Goal: Information Seeking & Learning: Compare options

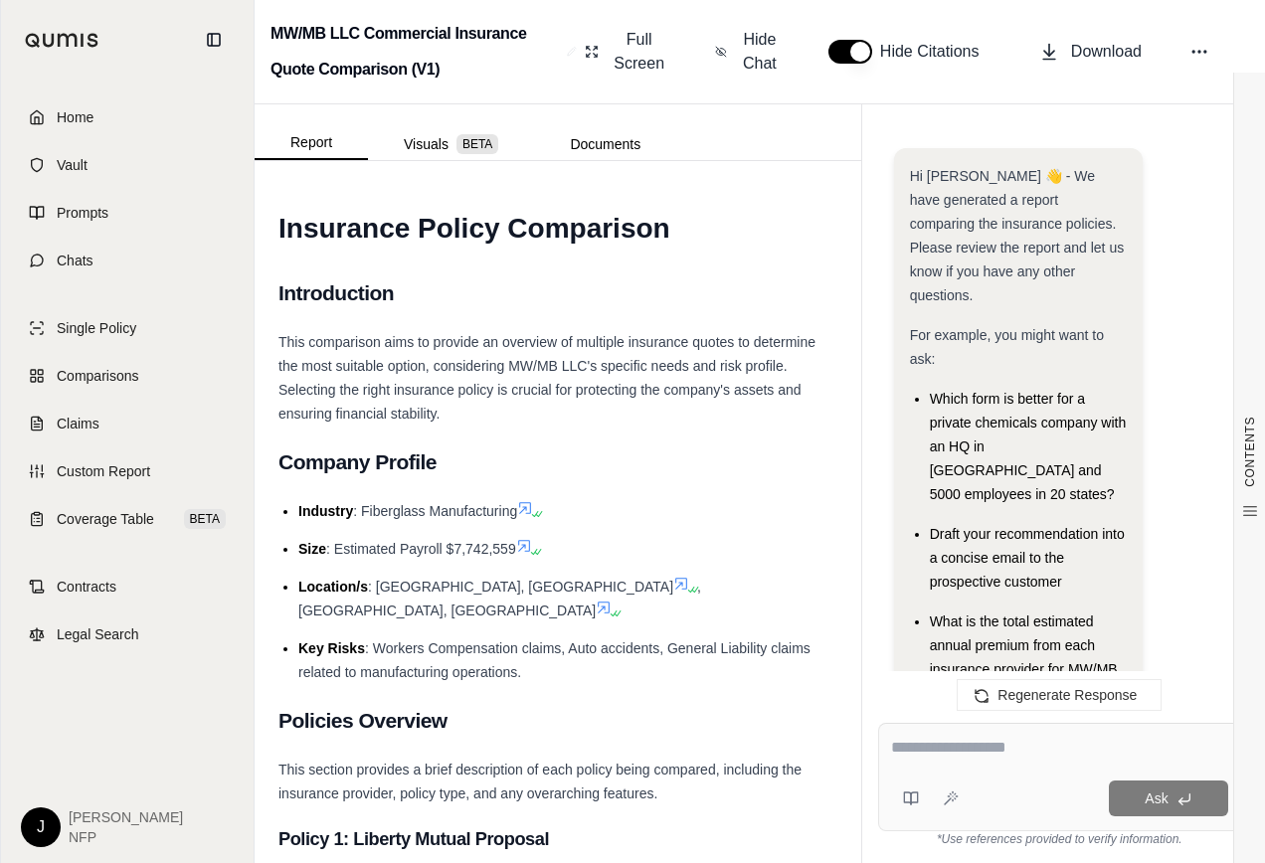
scroll to position [26990, 0]
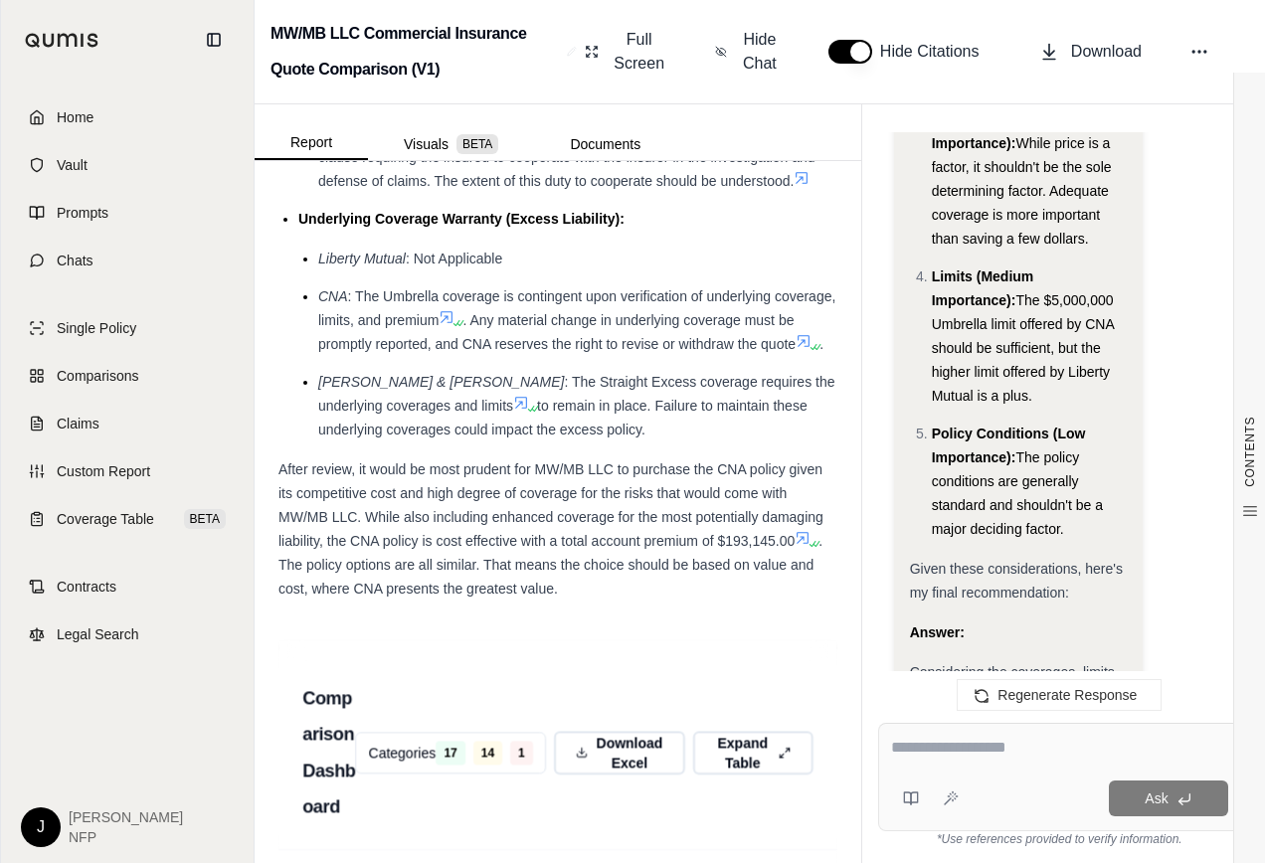
click at [1015, 746] on textarea at bounding box center [1059, 748] width 337 height 24
drag, startPoint x: 1037, startPoint y: 749, endPoint x: 897, endPoint y: 747, distance: 140.2
click at [897, 747] on textarea "**********" at bounding box center [1059, 748] width 337 height 24
type textarea "**********"
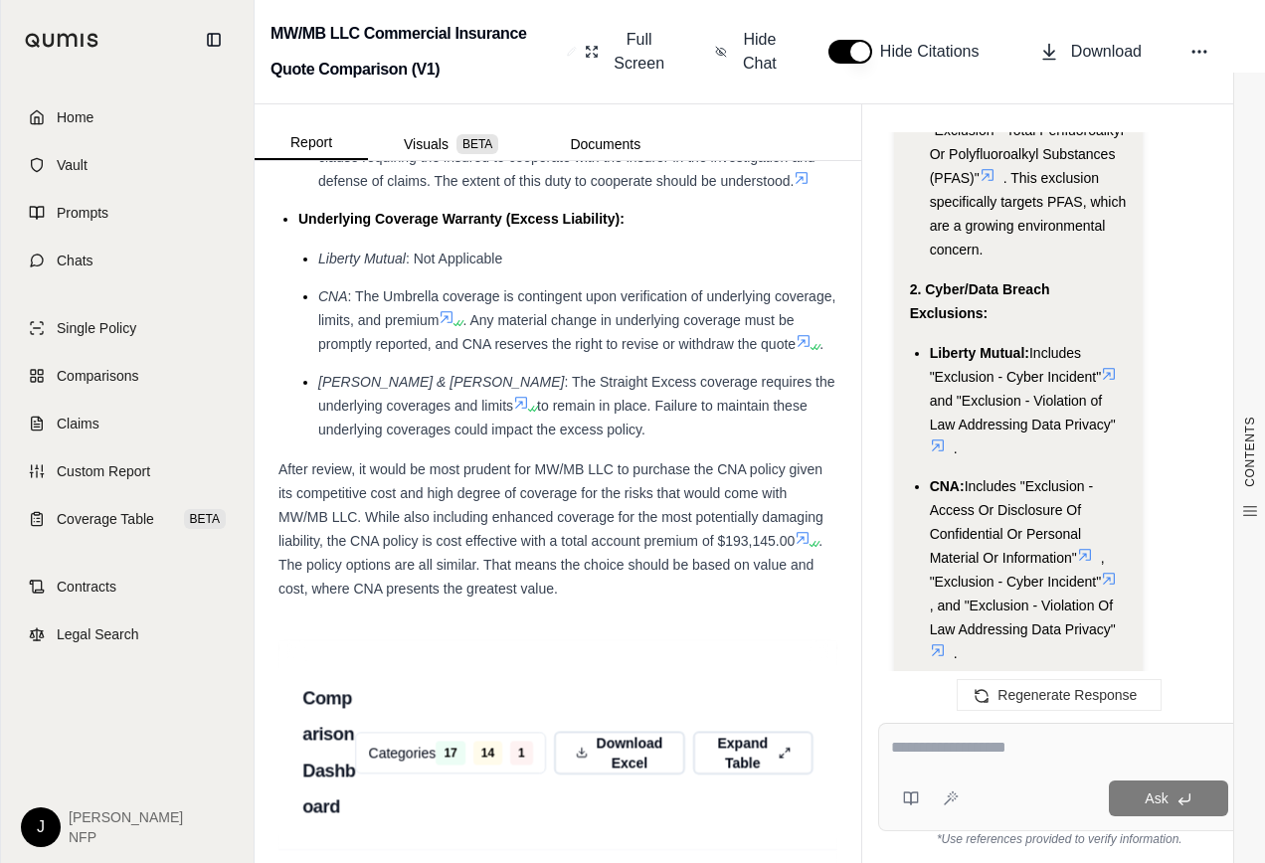
scroll to position [30217, 0]
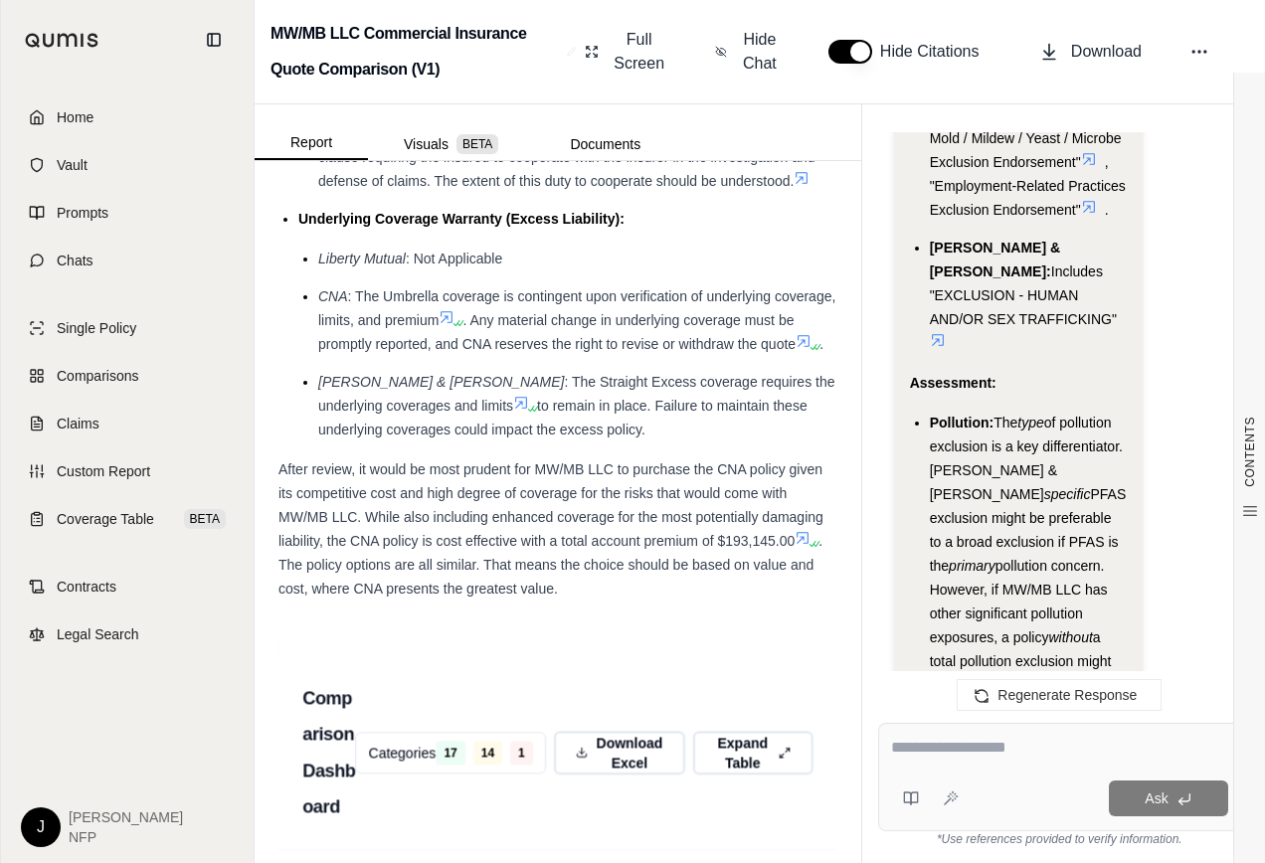
scroll to position [31087, 0]
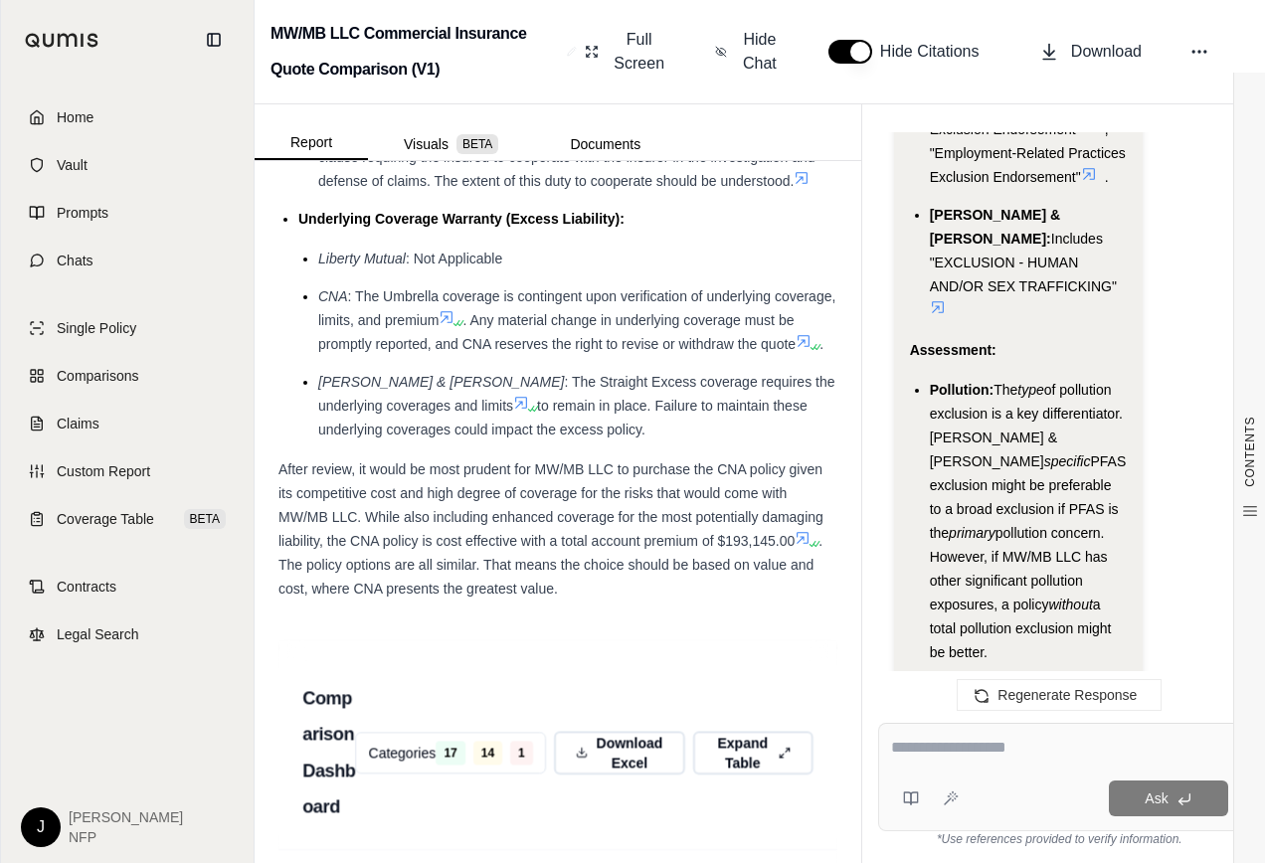
drag, startPoint x: 912, startPoint y: 315, endPoint x: 1034, endPoint y: 473, distance: 199.9
click at [1034, 473] on div "Analysis: Okay, the task is to compare the exclusions for each of the three quo…" at bounding box center [1018, 281] width 217 height 4401
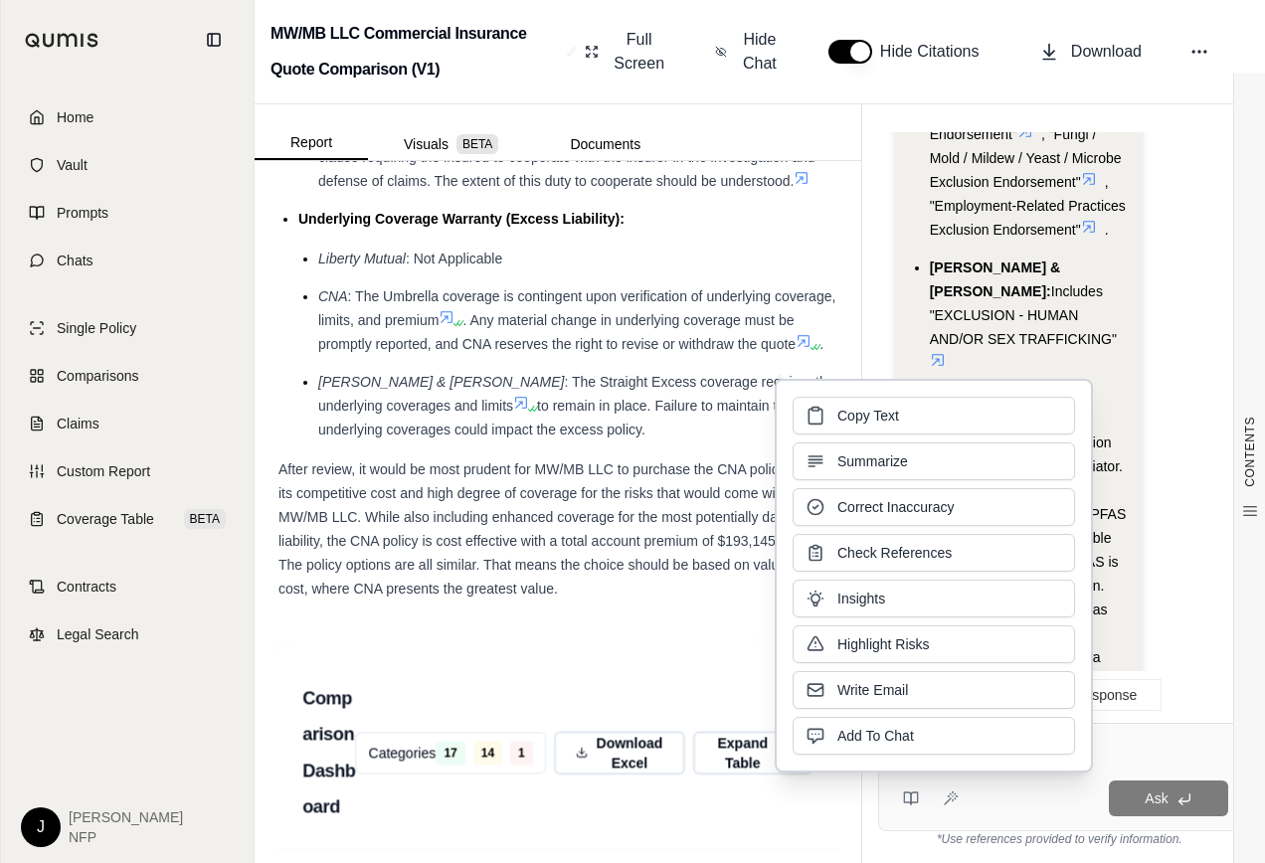
scroll to position [30888, 0]
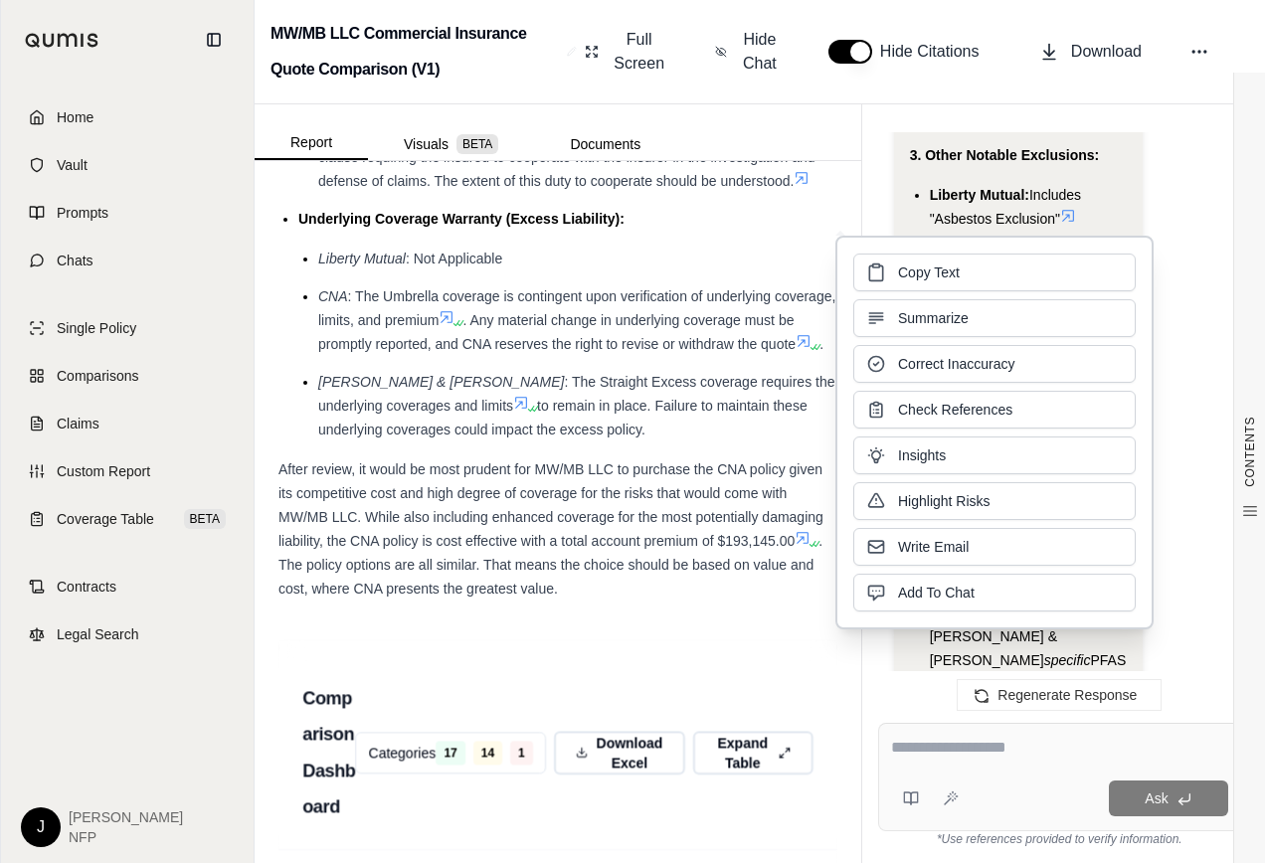
click at [1197, 214] on div "Analysis: Okay, the task is to compare the exclusions for each of the three quo…" at bounding box center [1059, 616] width 331 height 4704
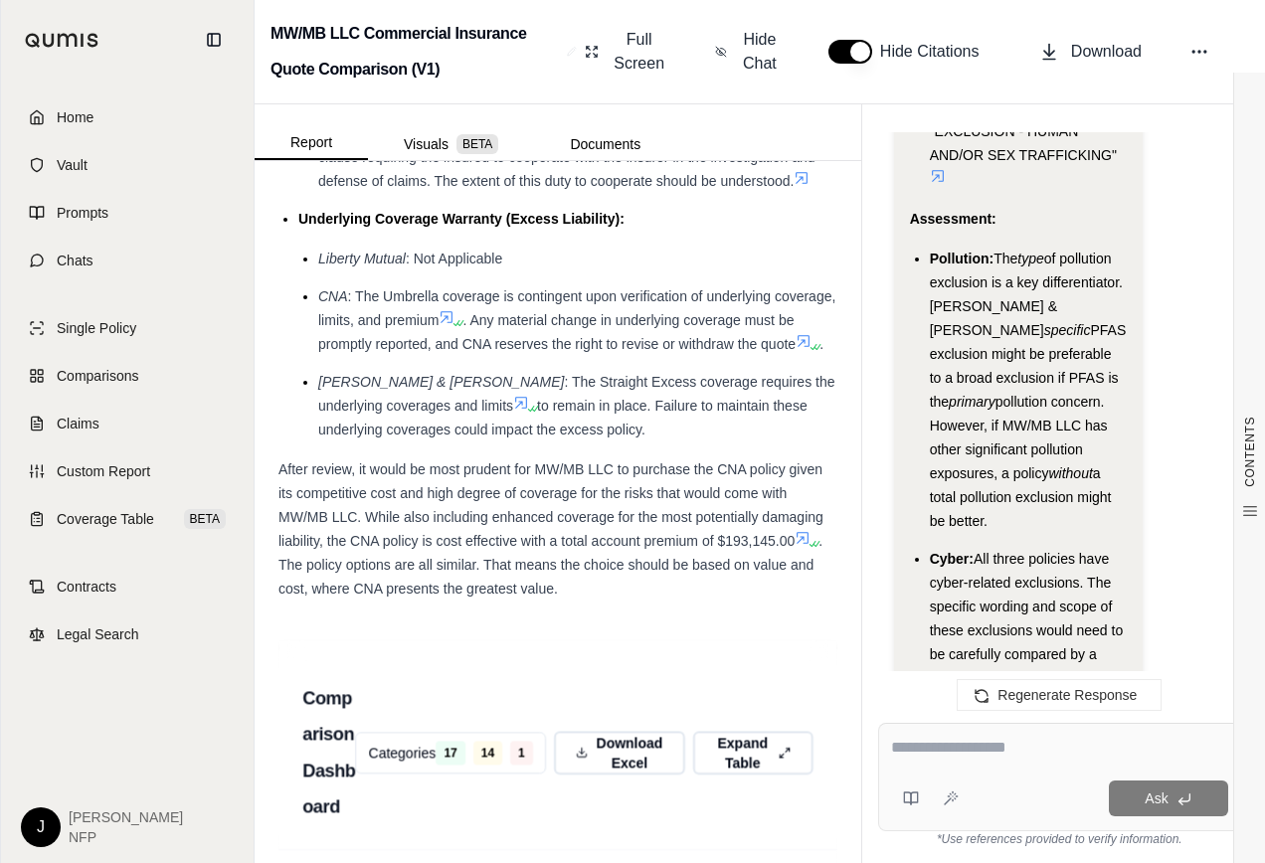
scroll to position [31386, 0]
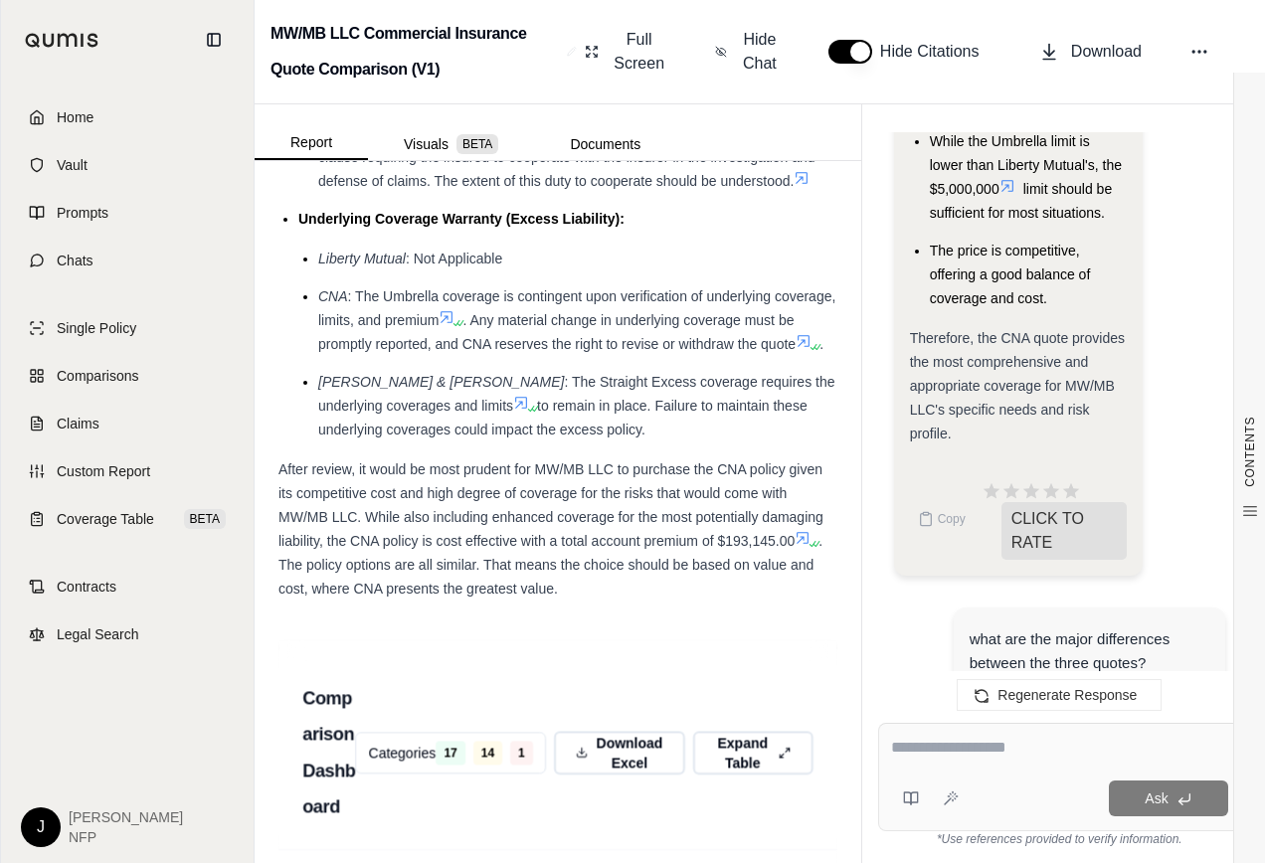
scroll to position [28005, 0]
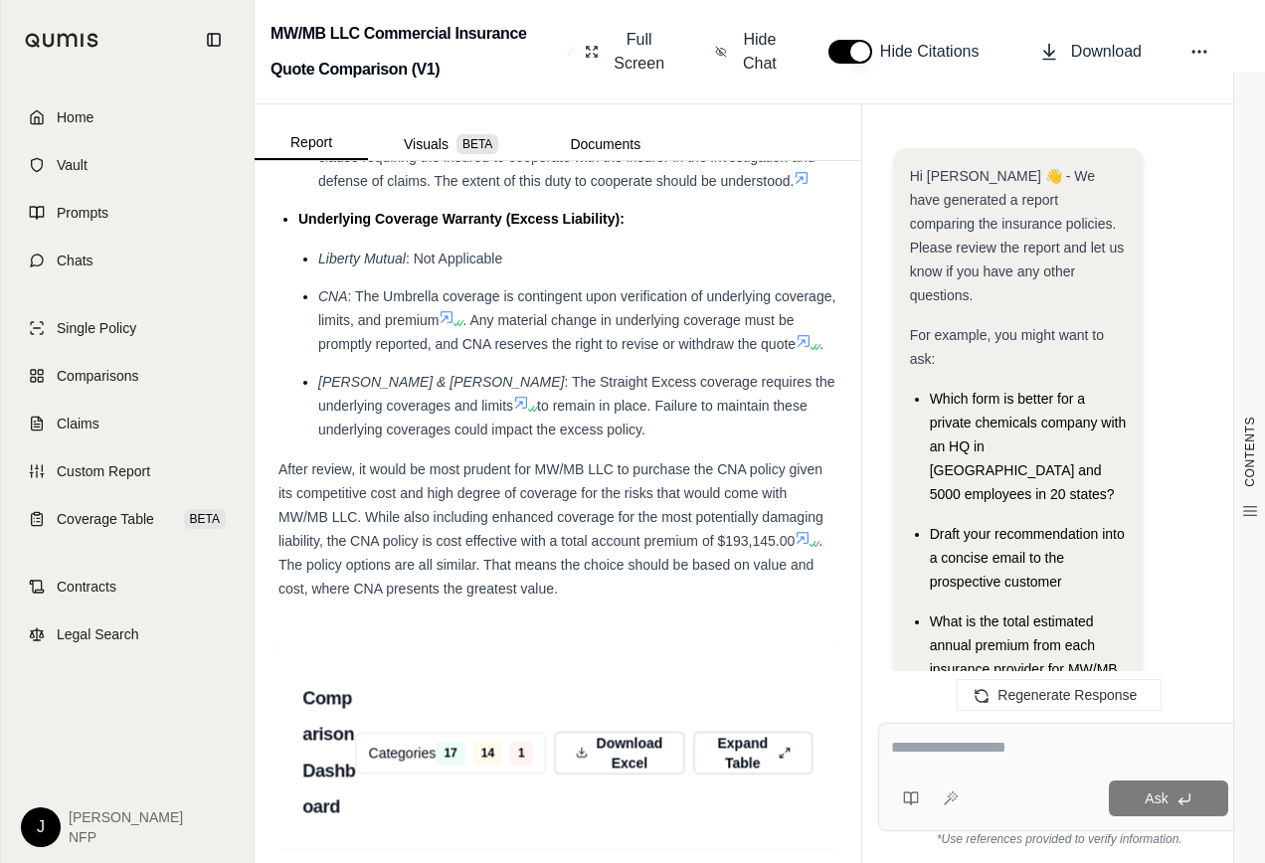
scroll to position [31510, 0]
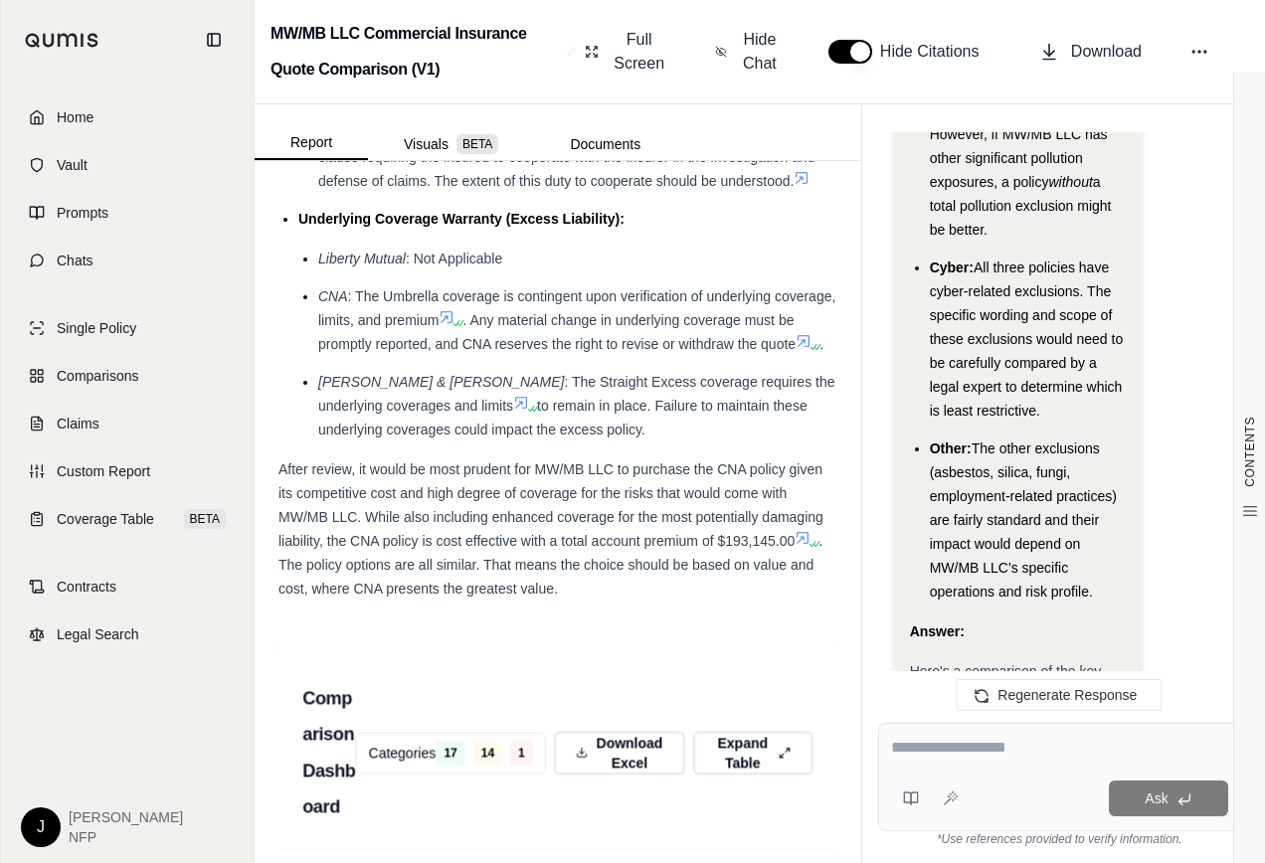
drag, startPoint x: 913, startPoint y: 301, endPoint x: 999, endPoint y: 386, distance: 121.0
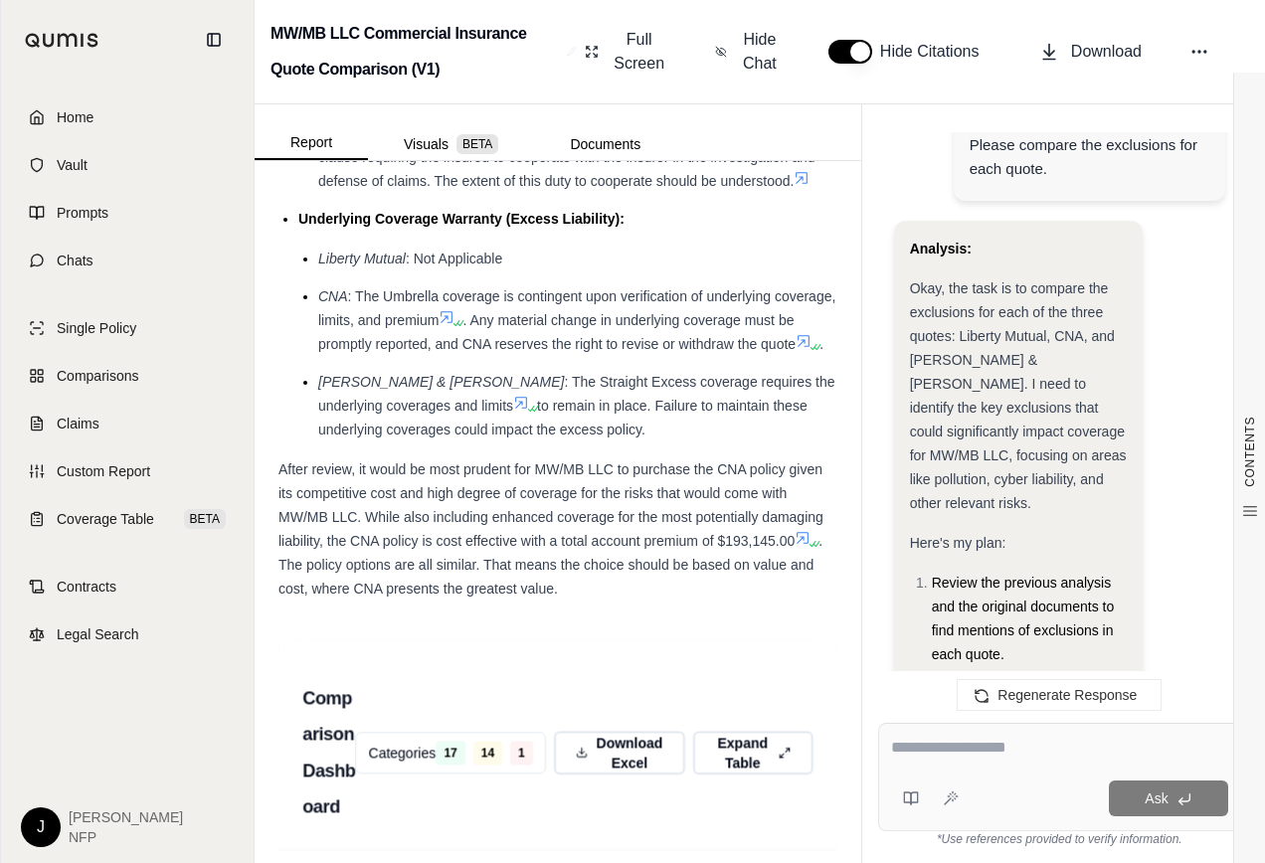
scroll to position [28897, 0]
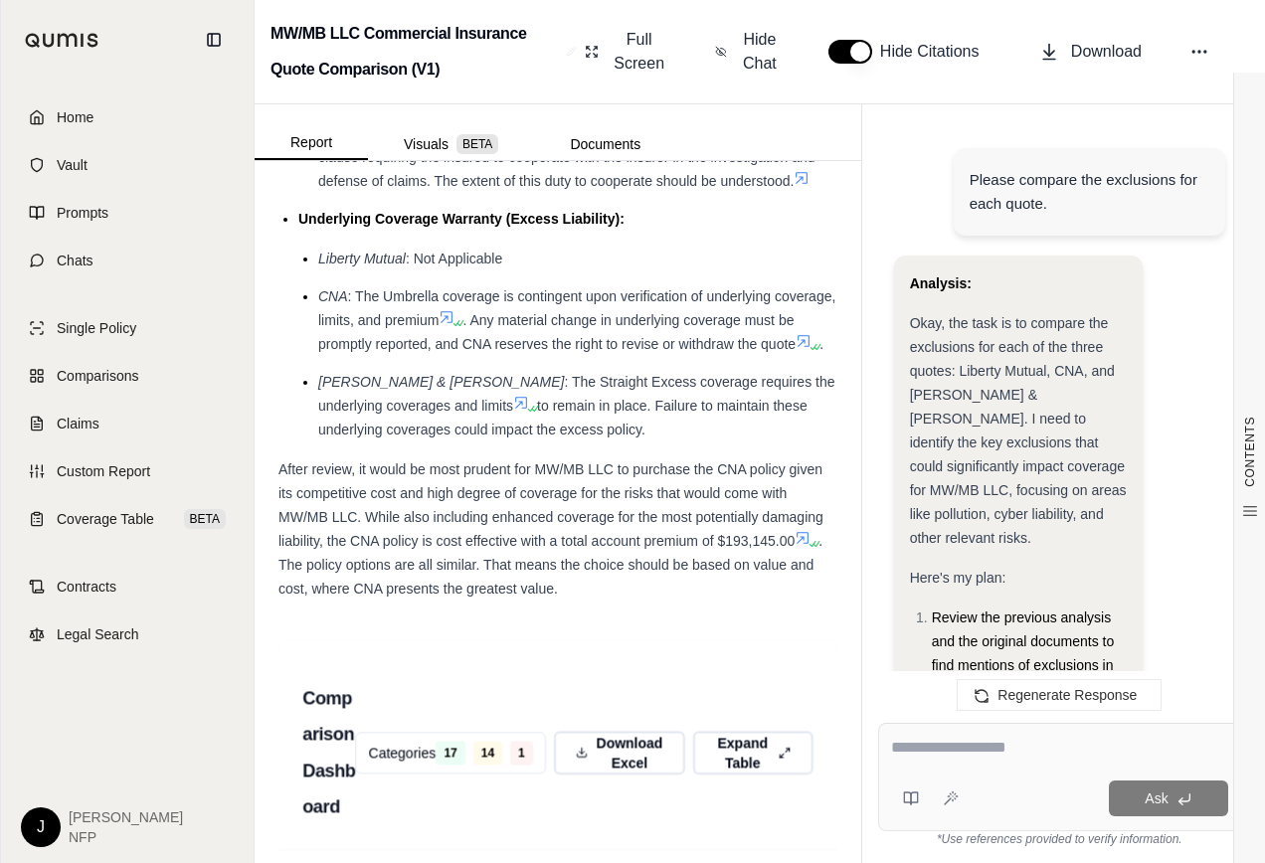
drag, startPoint x: 1046, startPoint y: 147, endPoint x: 879, endPoint y: 232, distance: 187.2
click at [879, 232] on div "Hi [PERSON_NAME] 👋 - We have generated a report comparing the insurance policie…" at bounding box center [1059, 411] width 363 height 559
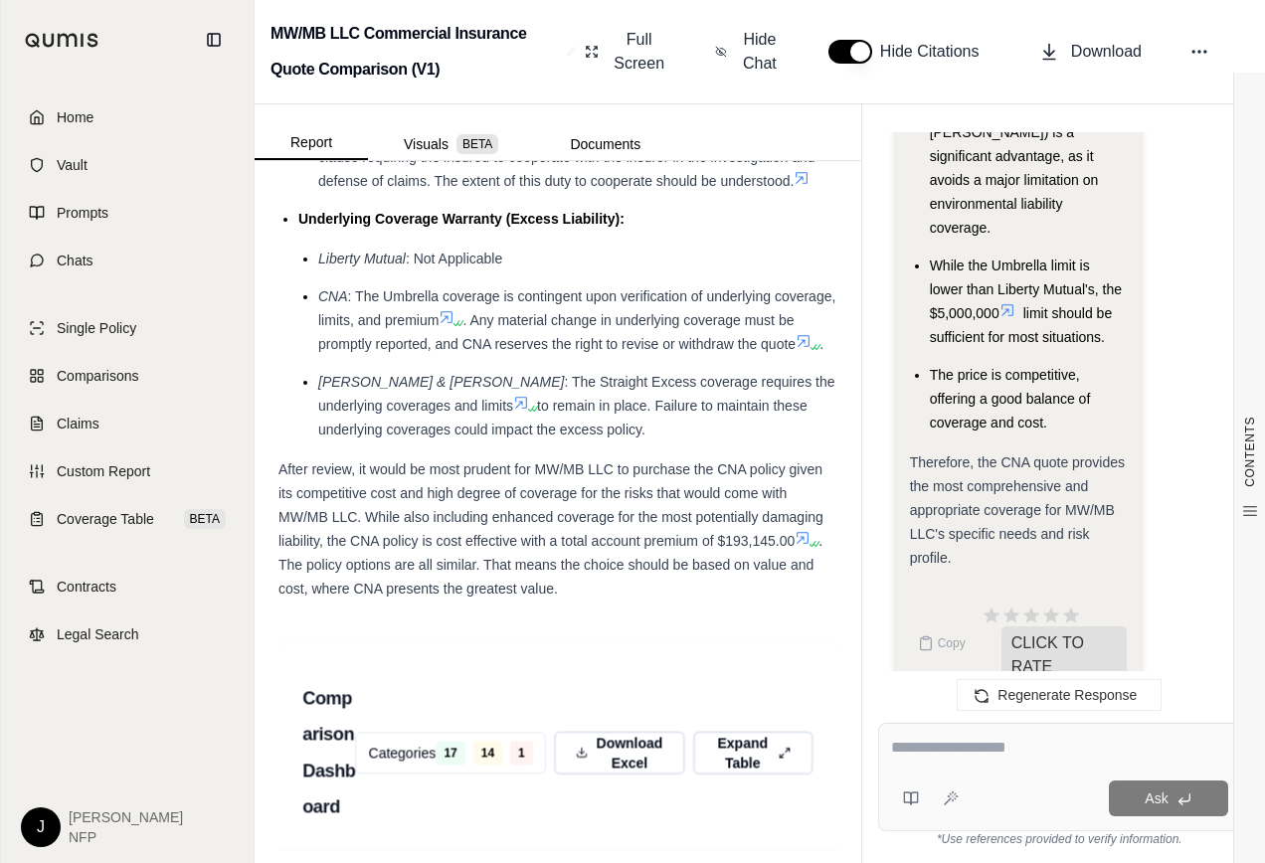
scroll to position [28002, 0]
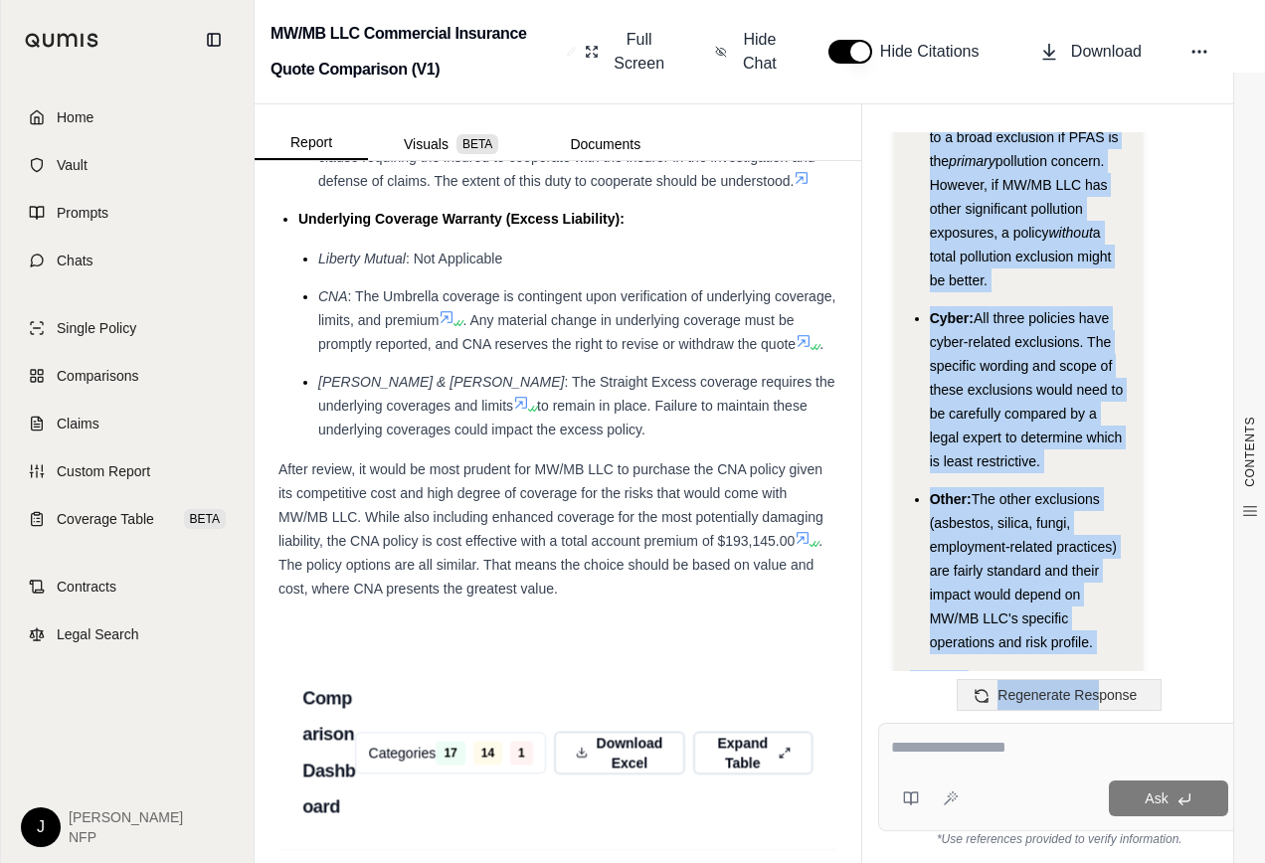
scroll to position [31510, 0]
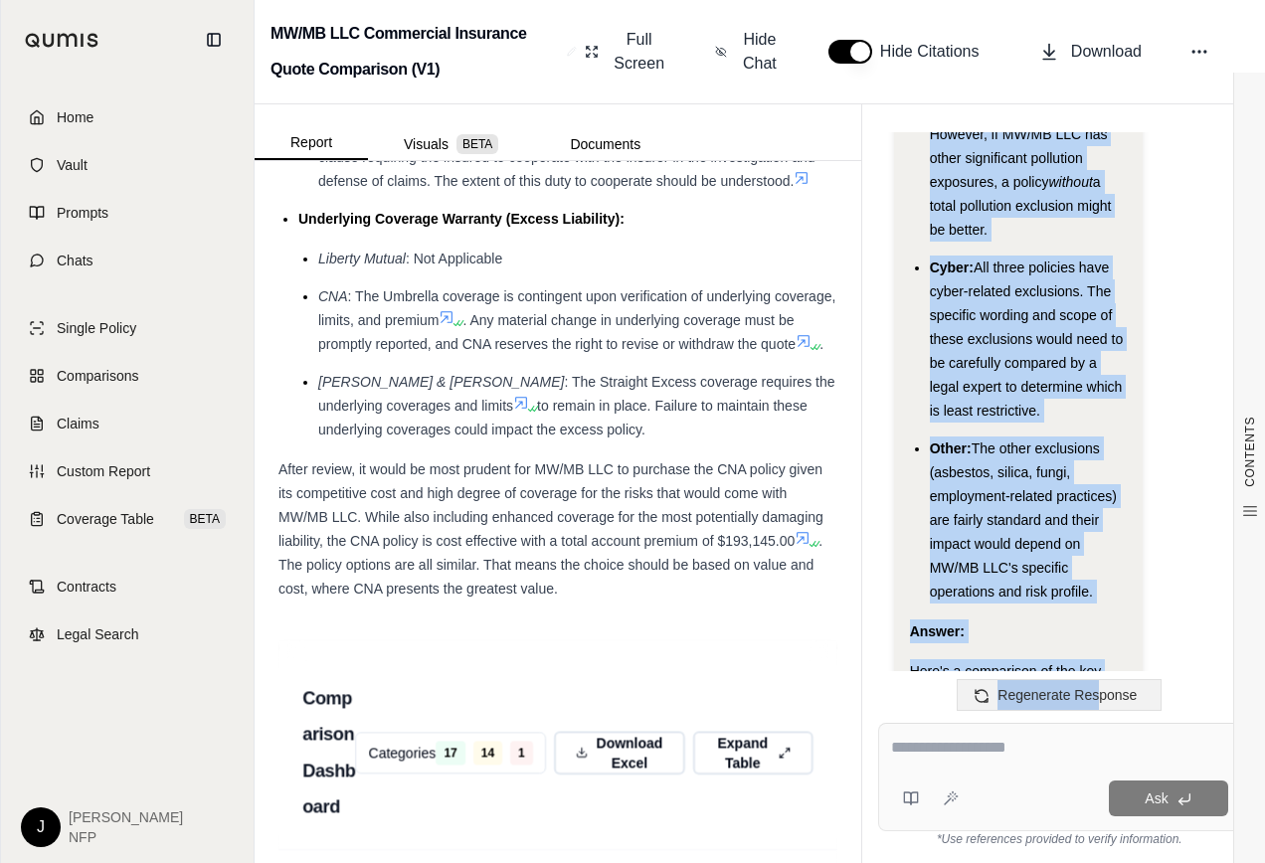
drag, startPoint x: 910, startPoint y: 303, endPoint x: 1102, endPoint y: 680, distance: 422.9
click at [1102, 680] on div "Hi [PERSON_NAME] 👋 - We have generated a report comparing the insurance policie…" at bounding box center [1059, 411] width 395 height 591
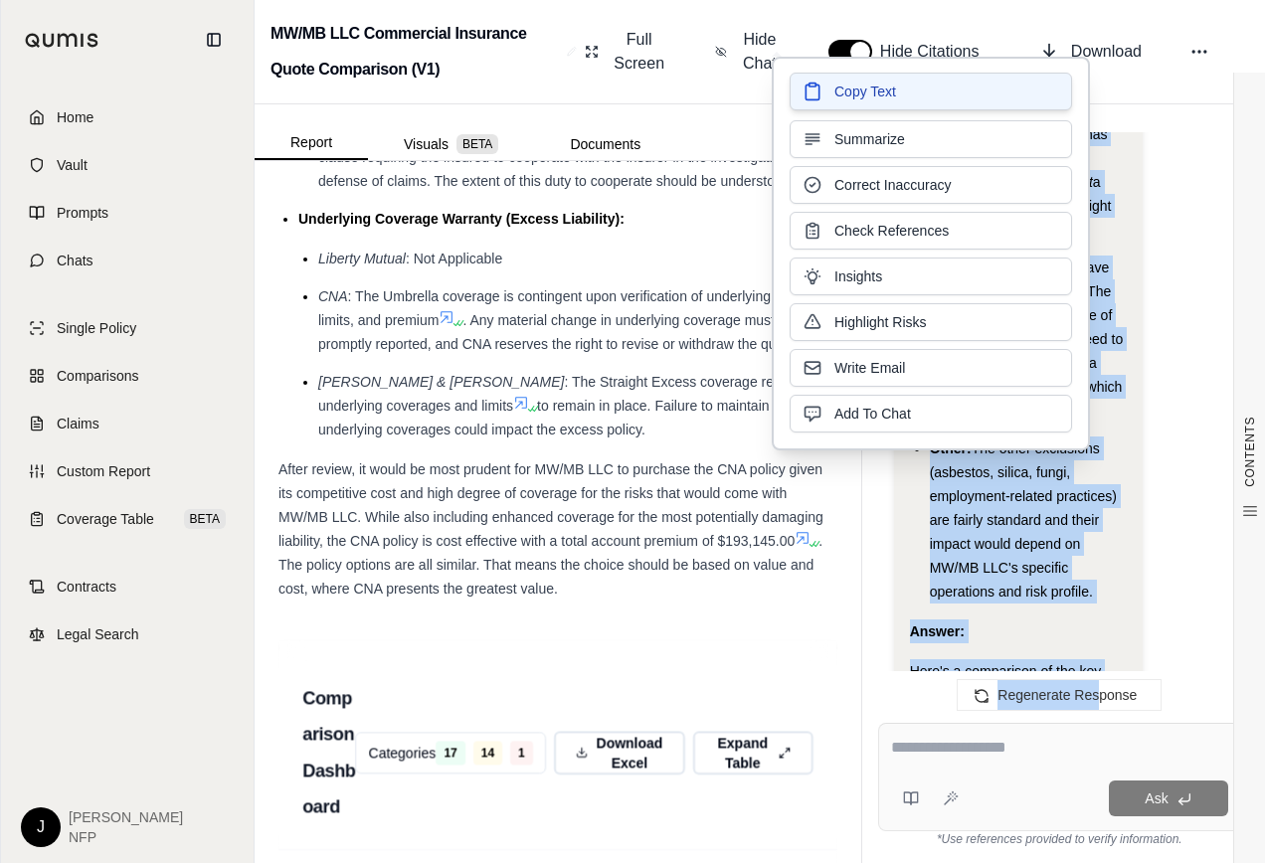
drag, startPoint x: 1031, startPoint y: 151, endPoint x: 883, endPoint y: 93, distance: 159.0
click at [883, 93] on span "Copy Text" at bounding box center [865, 92] width 62 height 20
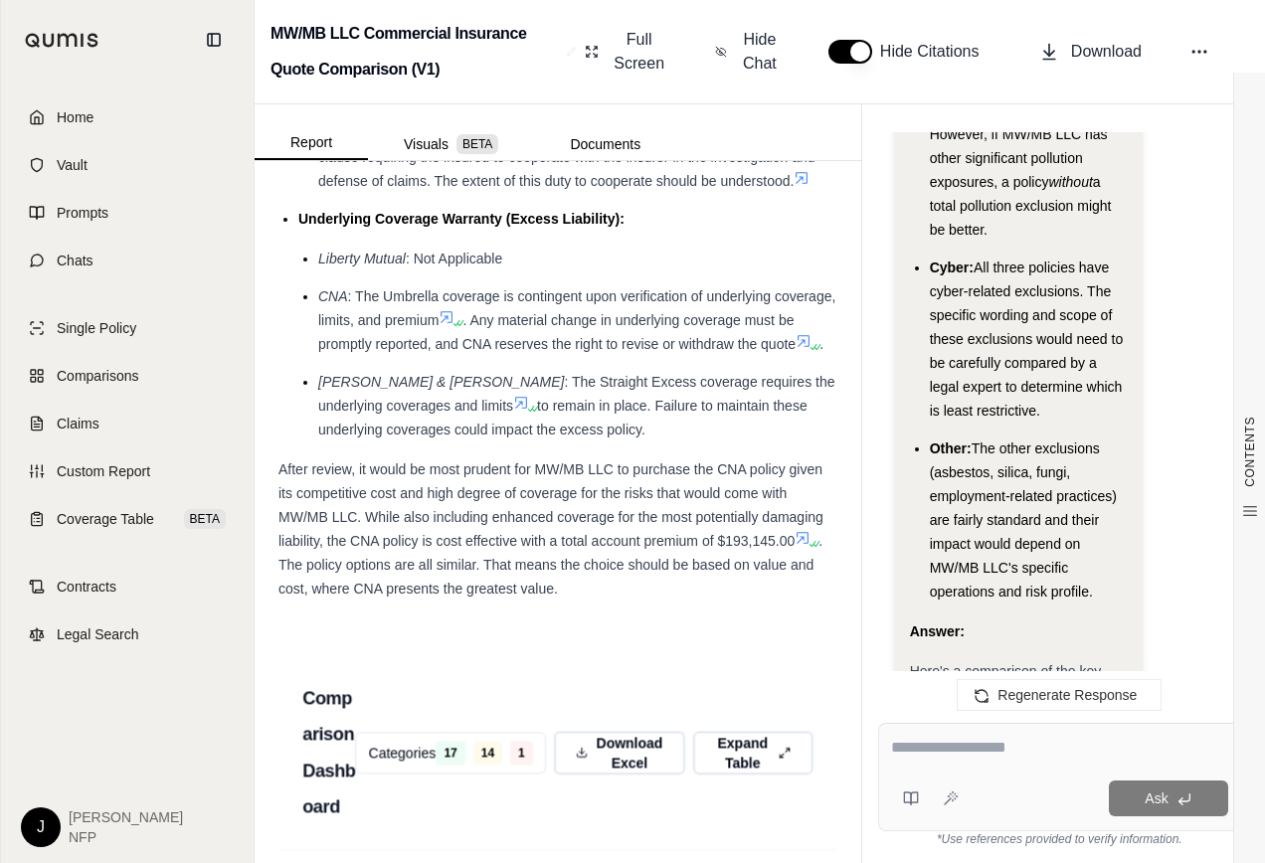
click at [923, 738] on textarea at bounding box center [1059, 748] width 337 height 24
type textarea "**********"
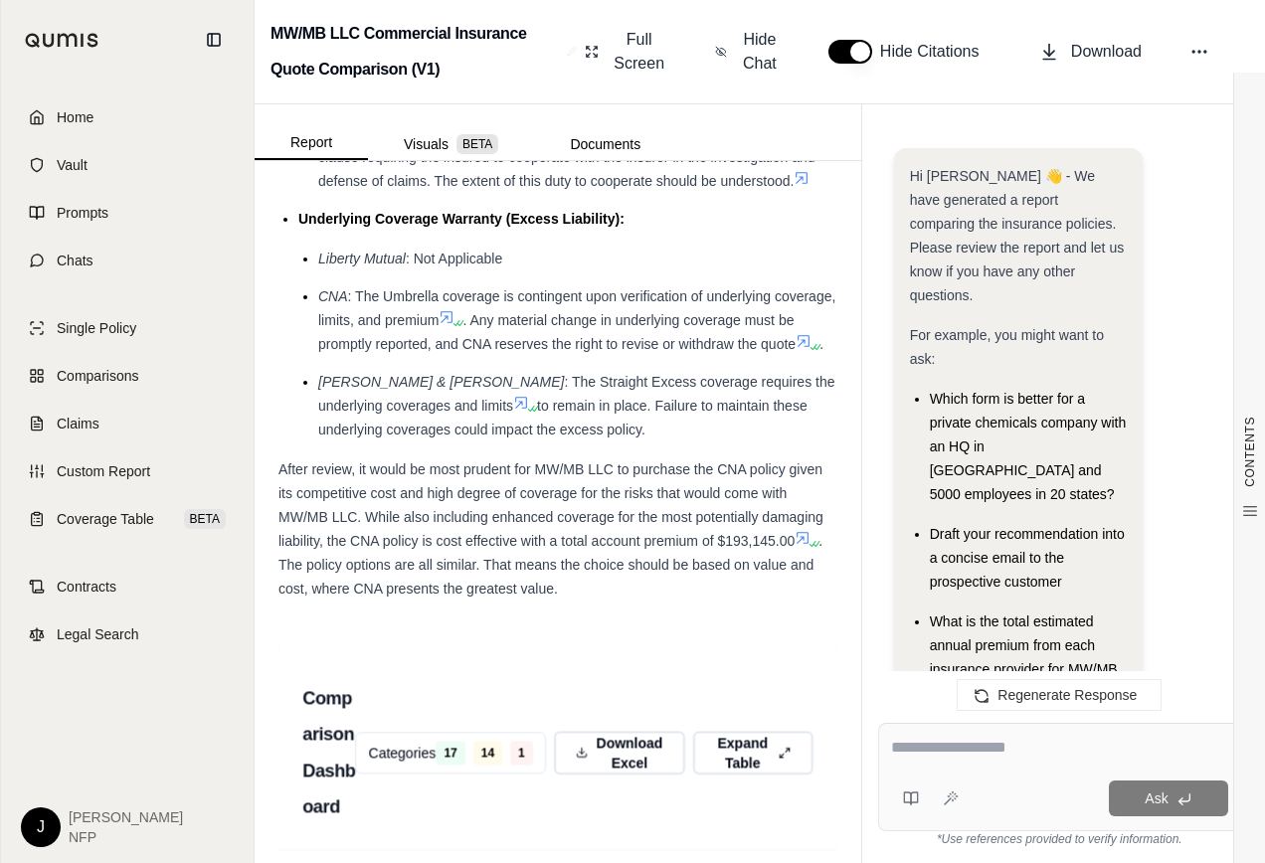
scroll to position [33239, 0]
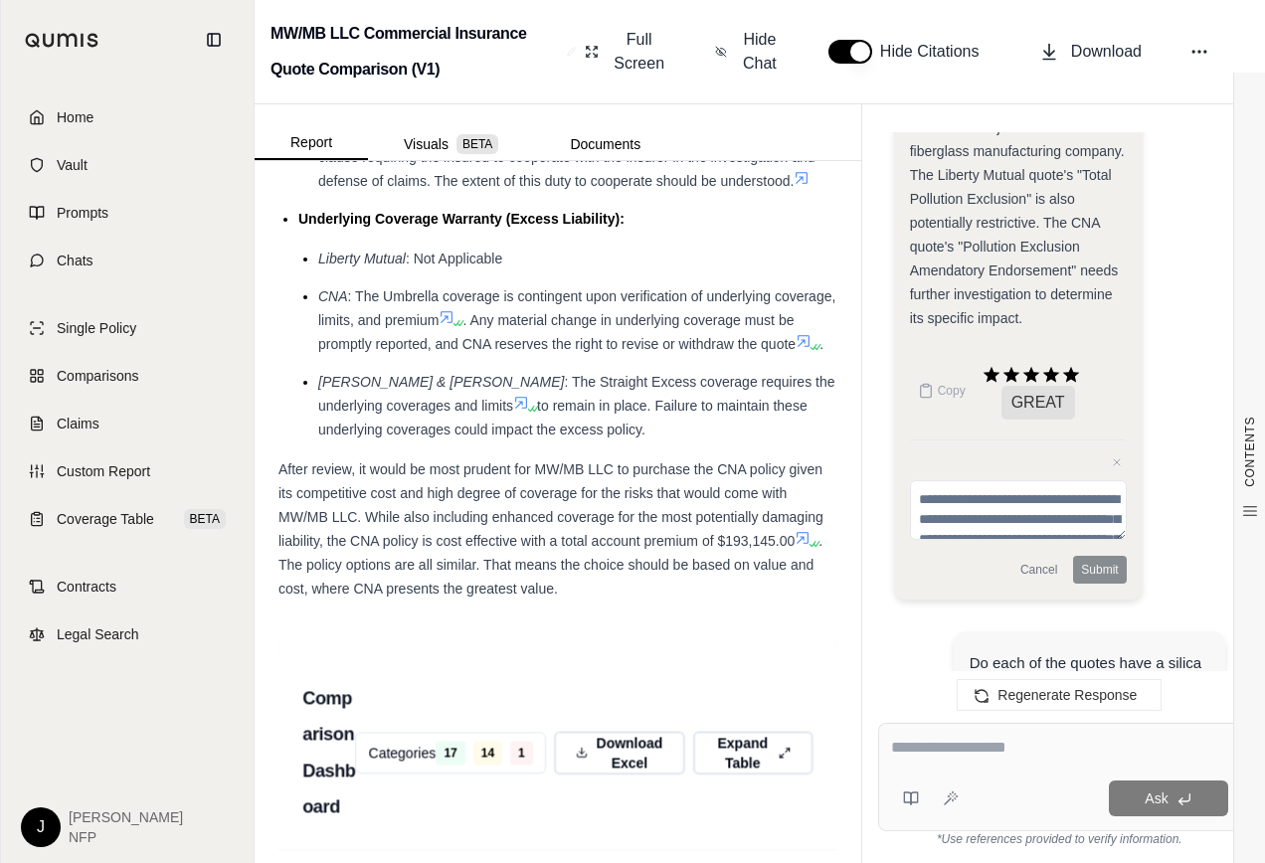
drag, startPoint x: 933, startPoint y: 340, endPoint x: 1033, endPoint y: 520, distance: 206.1
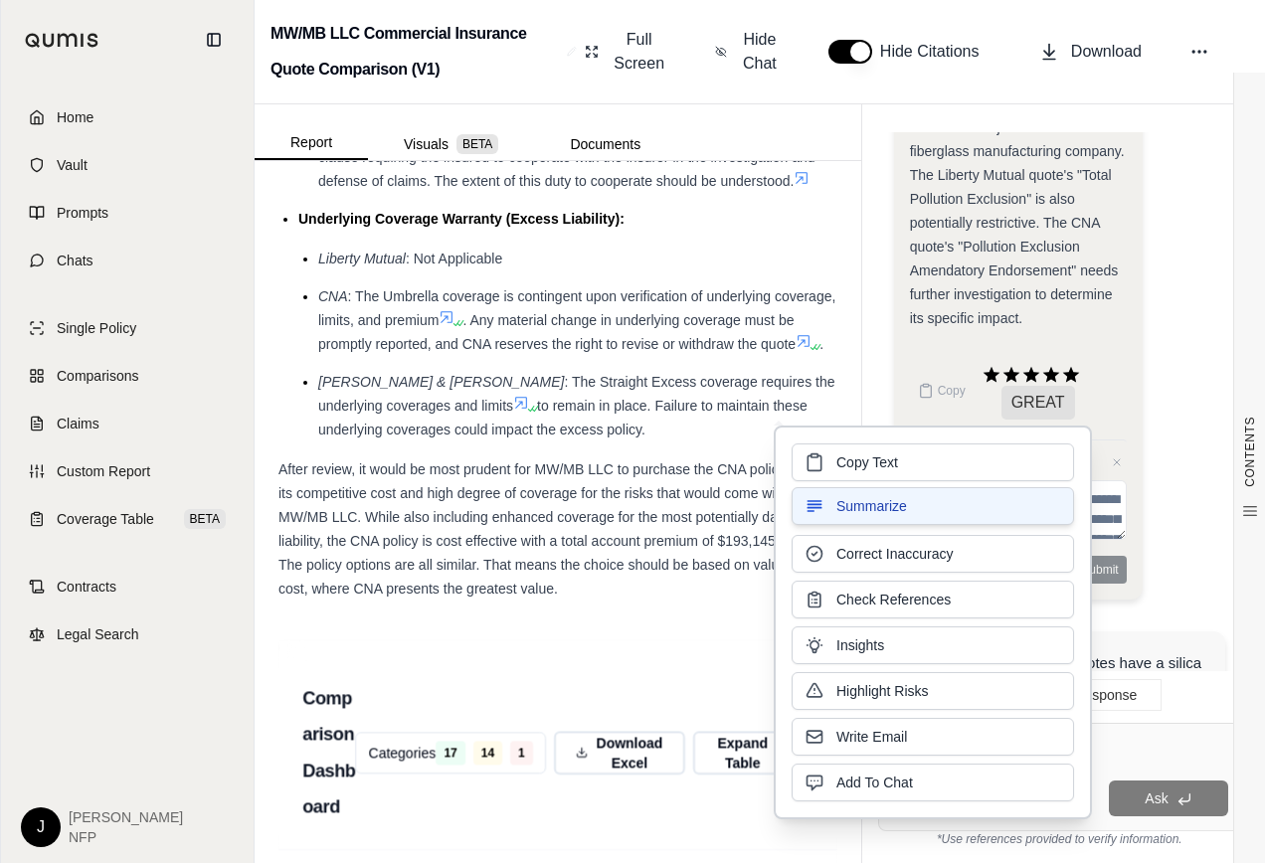
drag, startPoint x: 1033, startPoint y: 520, endPoint x: 1001, endPoint y: 504, distance: 35.6
drag, startPoint x: 1001, startPoint y: 504, endPoint x: 903, endPoint y: 460, distance: 107.7
click at [861, 460] on span "Copy Text" at bounding box center [867, 462] width 62 height 20
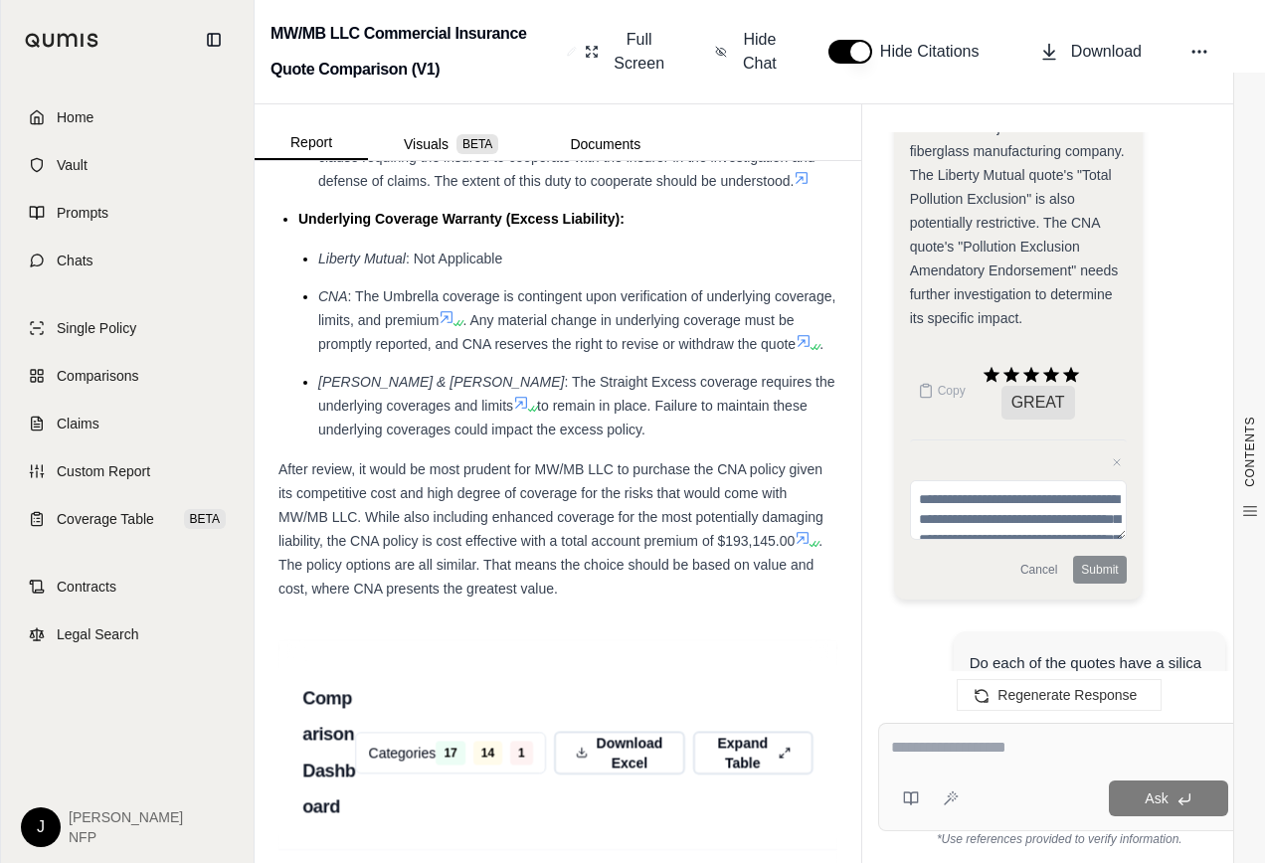
scroll to position [33217, 0]
